Goal: Find specific page/section: Find specific page/section

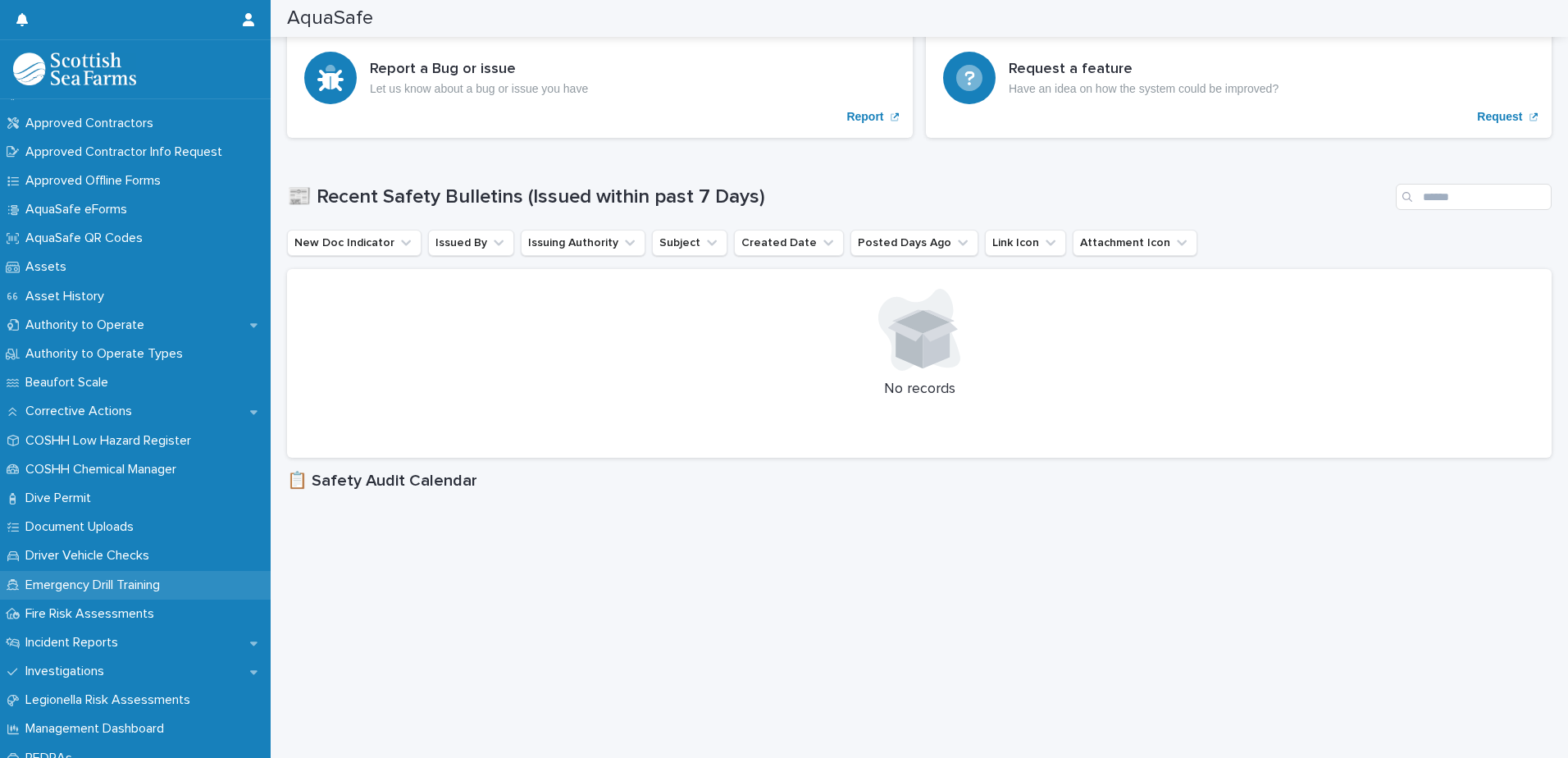
scroll to position [246, 0]
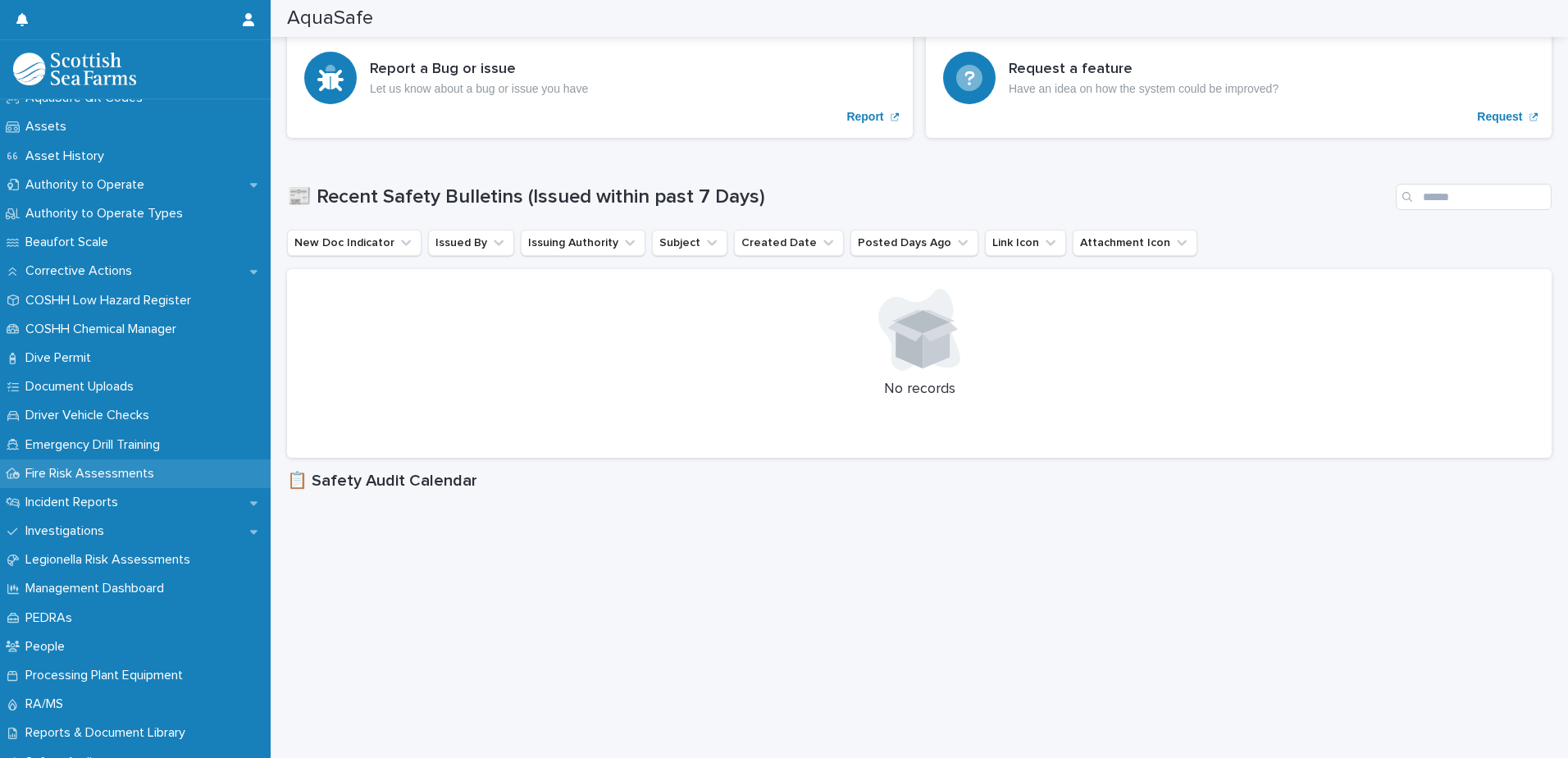
click at [95, 473] on p "Fire Risk Assessments" at bounding box center [92, 473] width 148 height 16
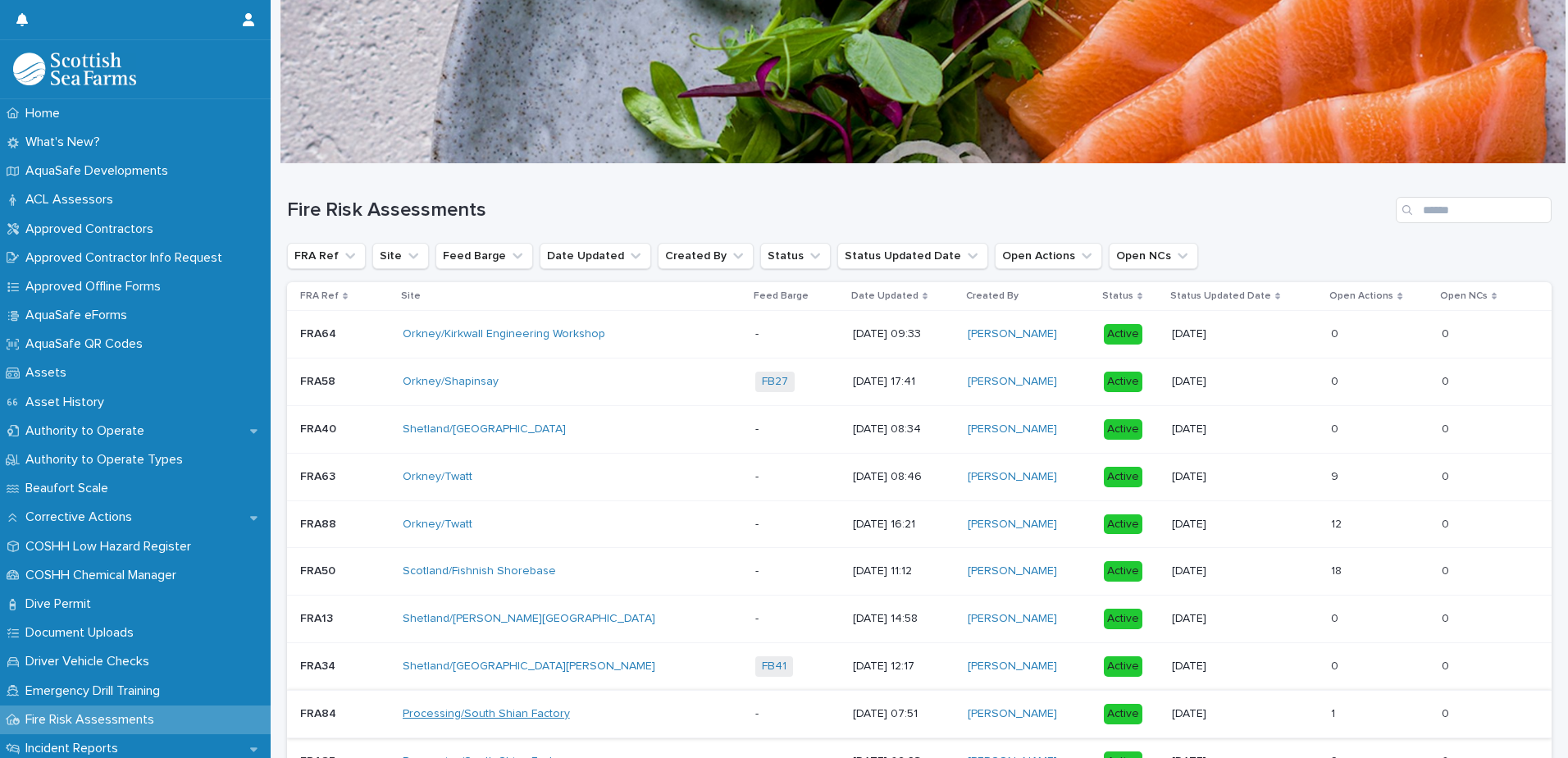
click at [511, 712] on link "Processing/South Shian Factory" at bounding box center [486, 713] width 168 height 14
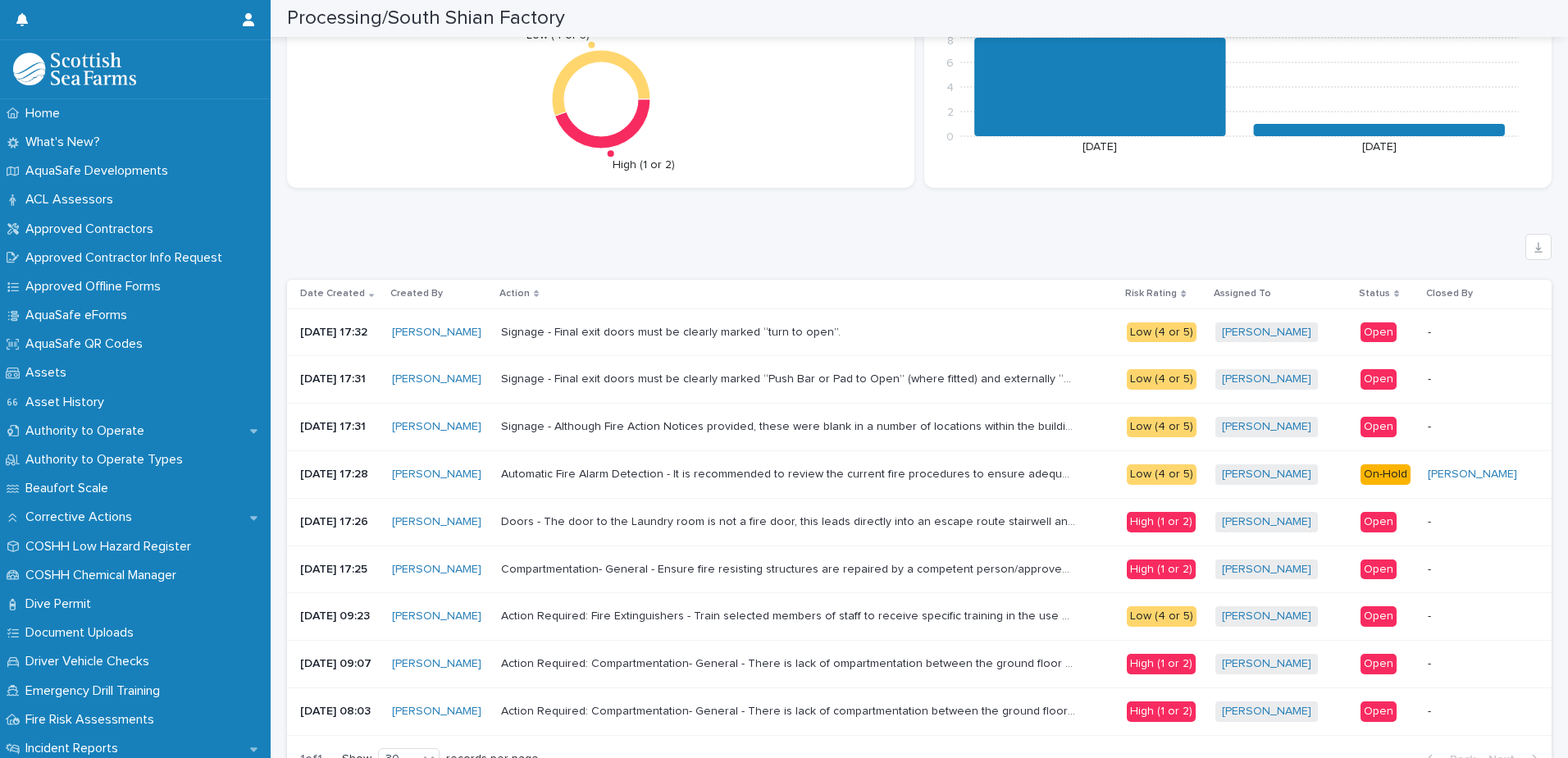
scroll to position [2378, 0]
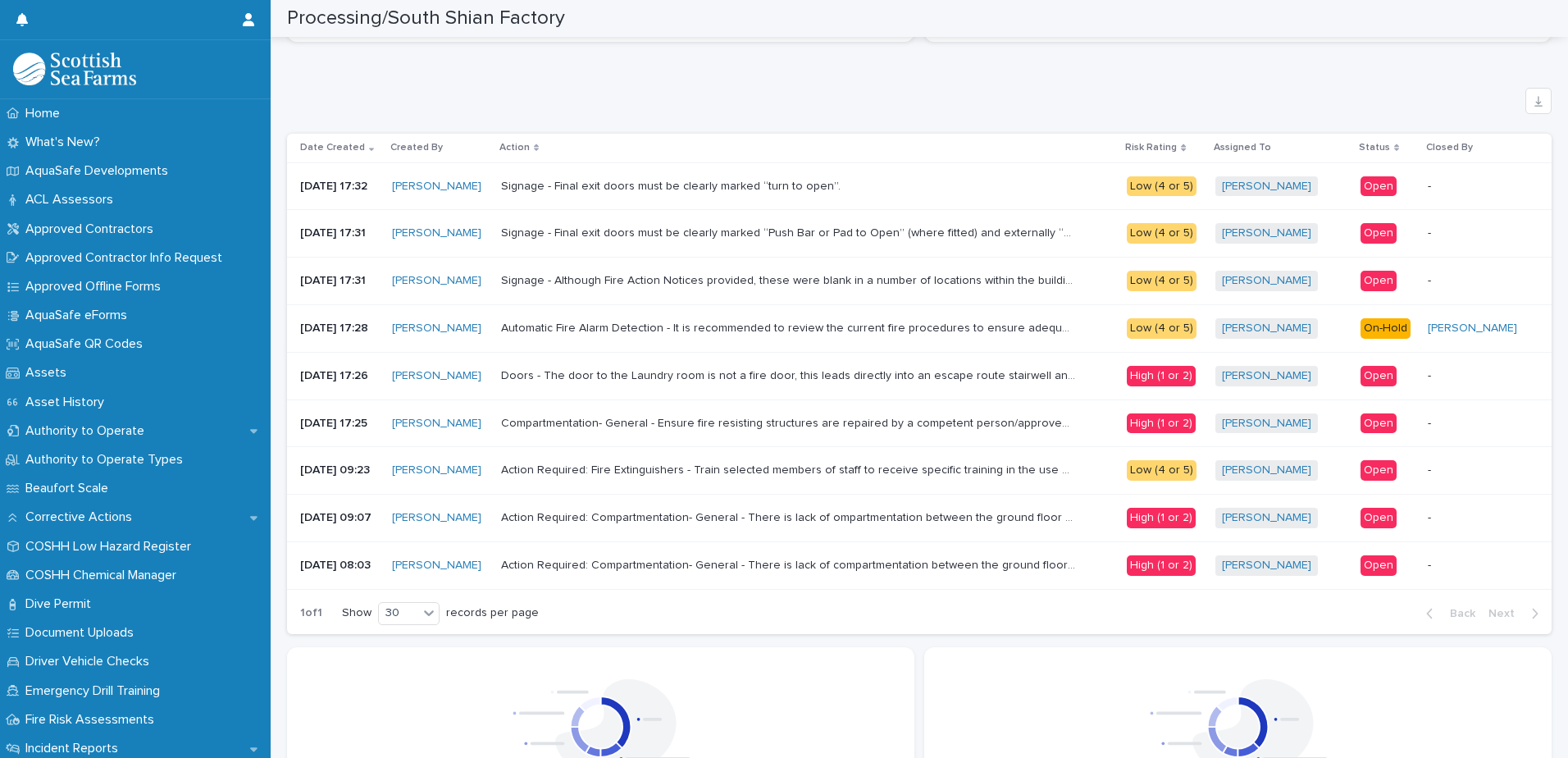
click at [568, 325] on p "Automatic Fire Alarm Detection - It is recommended to review the current fire p…" at bounding box center [790, 326] width 578 height 17
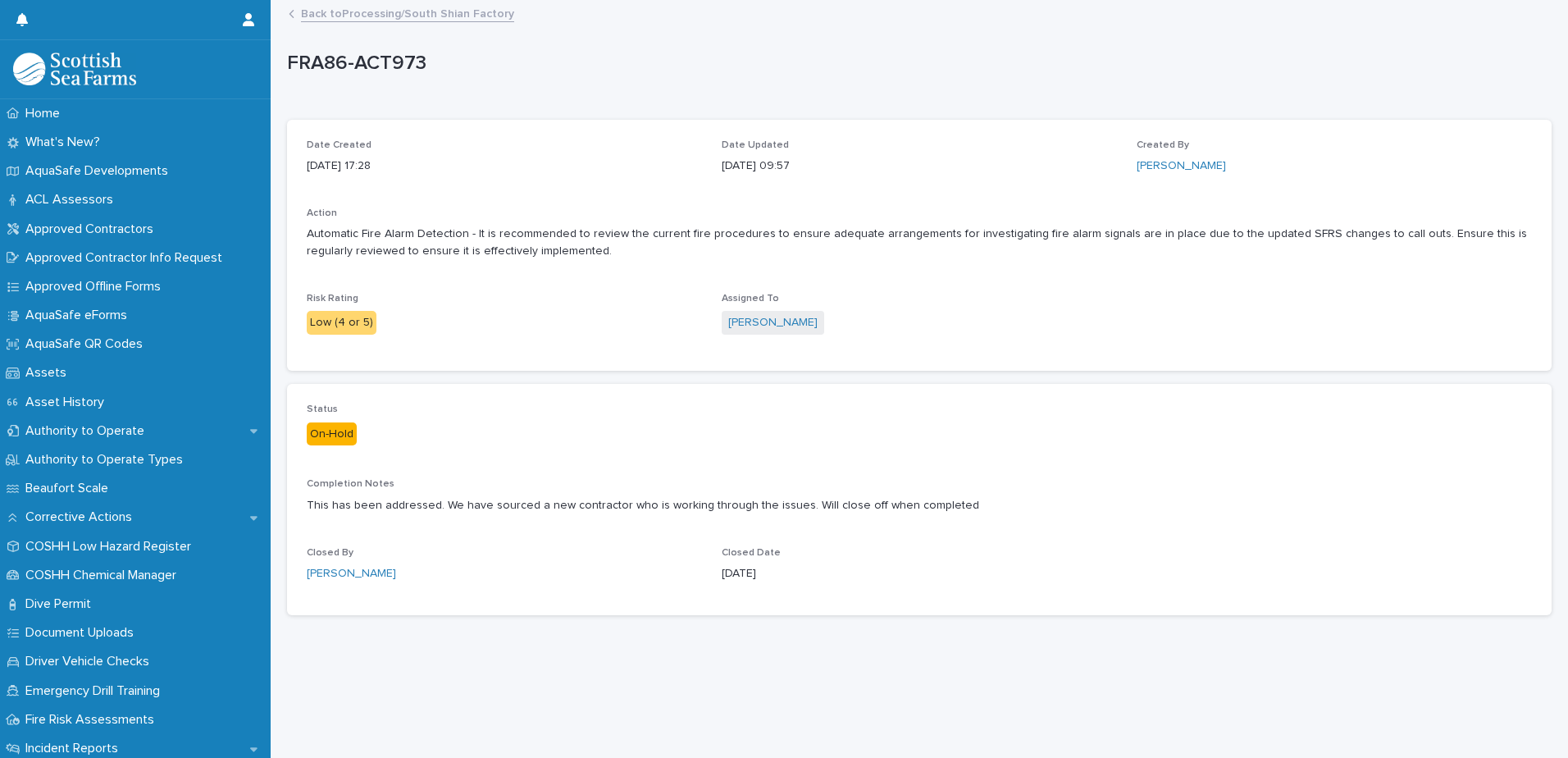
click at [673, 661] on div "Loading... Saving… Loading... Saving… FRA86-ACT973 FRA86-ACT973 Sorry, there wa…" at bounding box center [919, 359] width 1281 height 715
click at [415, 7] on link "Back to Processing/South Shian Factory" at bounding box center [407, 13] width 213 height 18
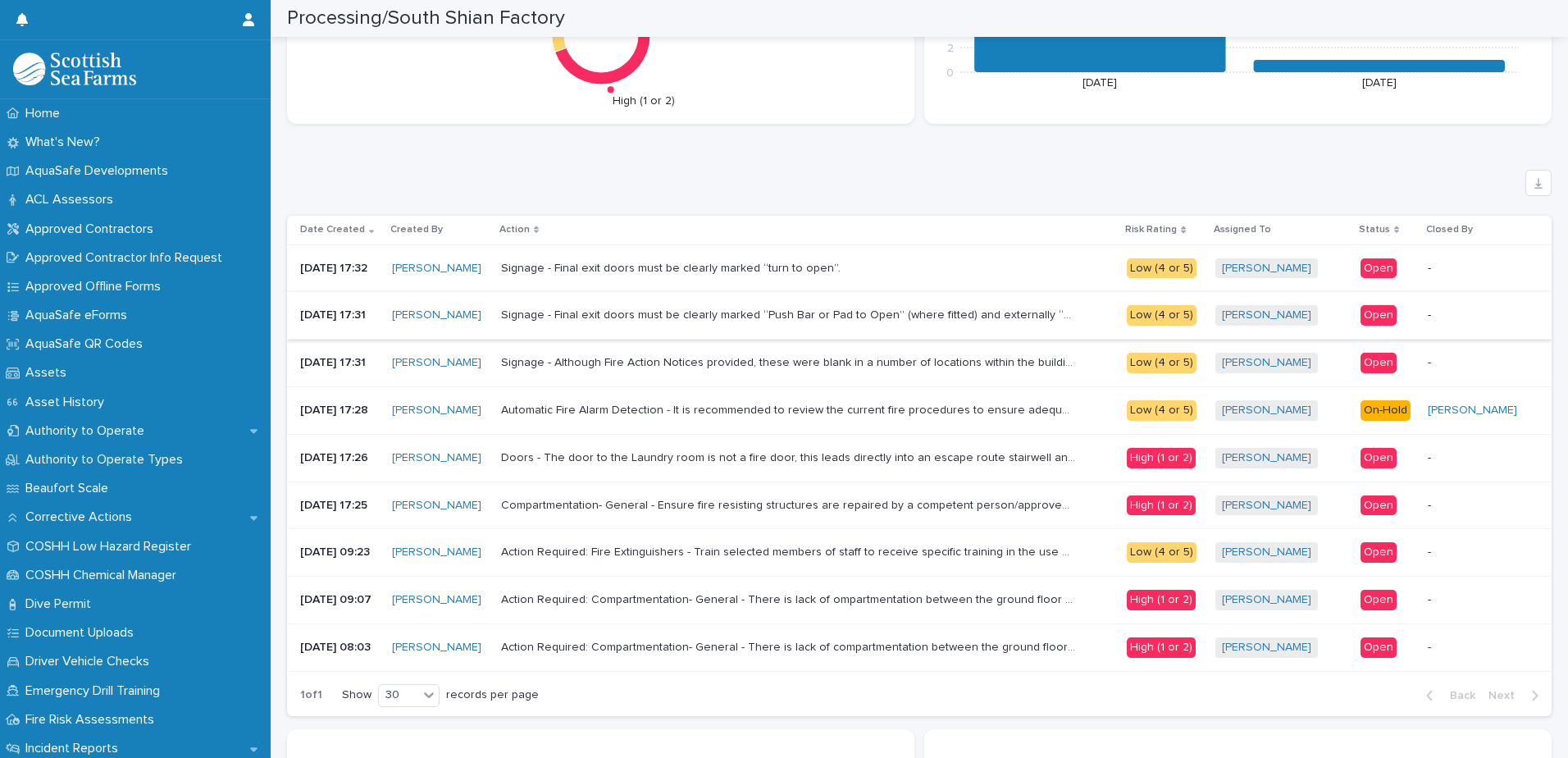
scroll to position [2378, 0]
